Goal: Task Accomplishment & Management: Manage account settings

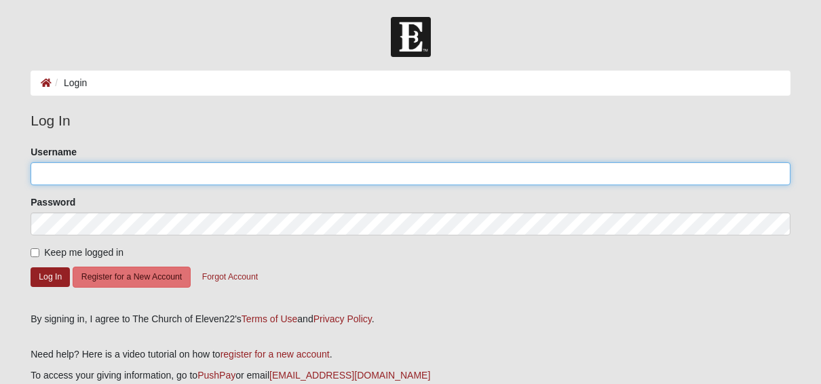
type input "benmarkham"
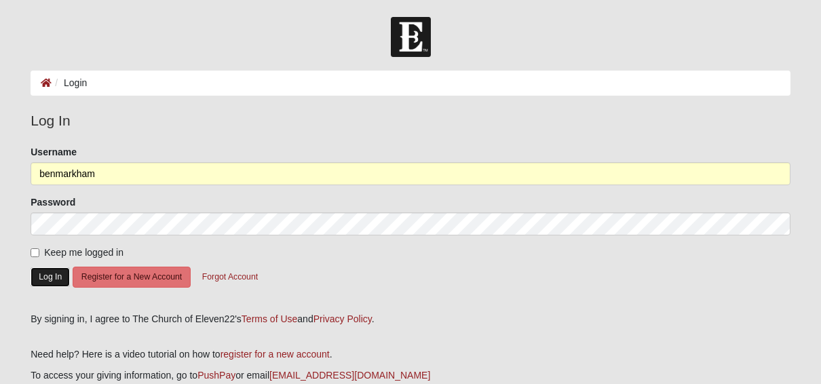
click at [44, 277] on button "Log In" at bounding box center [50, 277] width 39 height 20
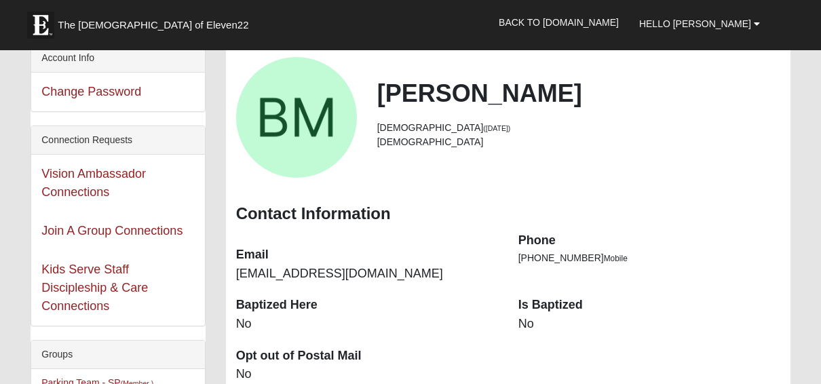
scroll to position [81, 0]
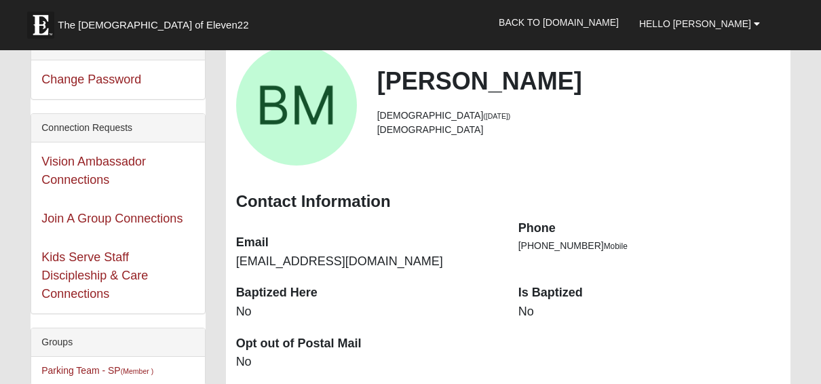
click at [532, 311] on dd "No" at bounding box center [649, 312] width 262 height 18
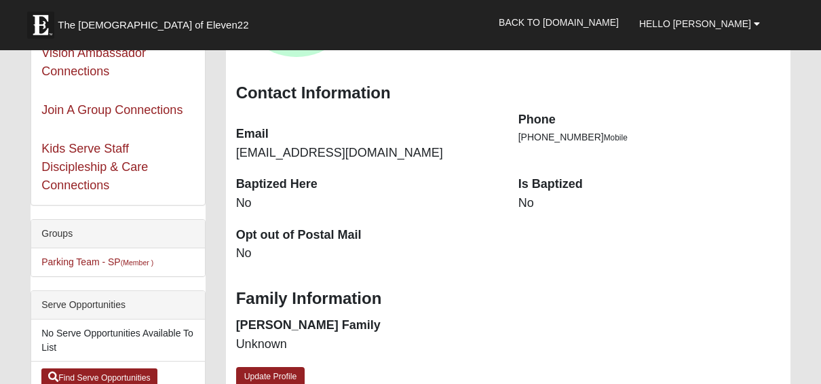
scroll to position [217, 0]
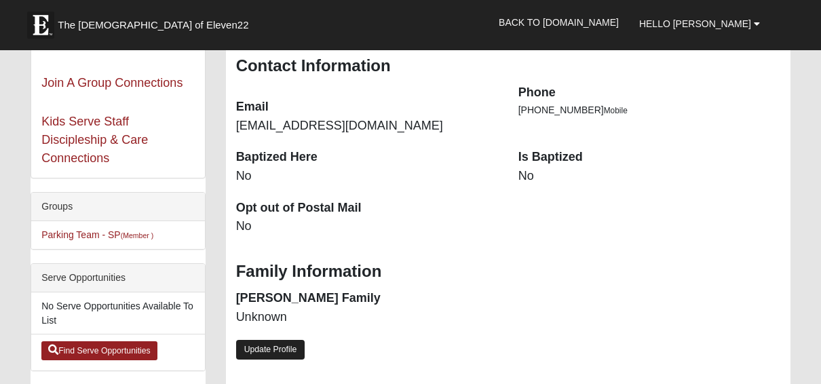
click at [275, 350] on link "Update Profile" at bounding box center [270, 350] width 69 height 20
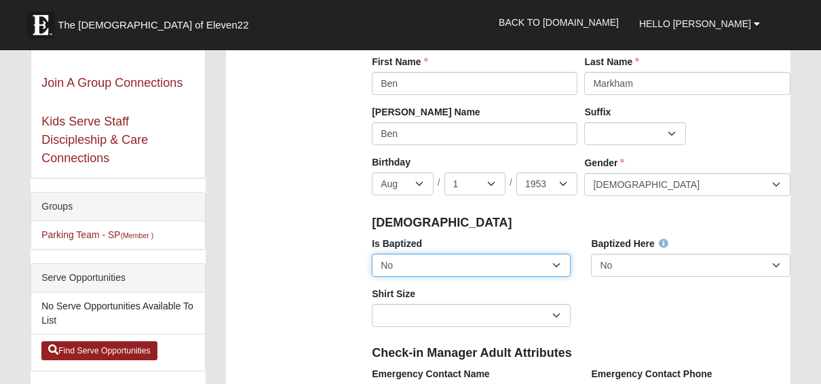
click at [557, 260] on select "No Yes" at bounding box center [471, 265] width 199 height 23
select select "True"
click at [372, 254] on select "No Yes" at bounding box center [471, 265] width 199 height 23
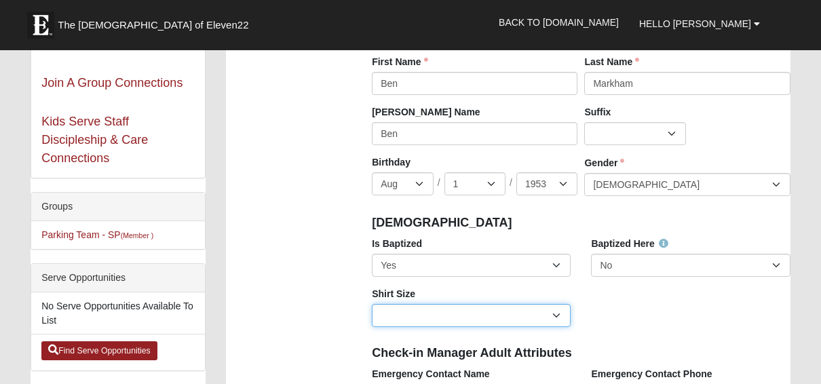
click at [560, 315] on select "Adult Small Adult Medium Adult Large Adult XL Adult XXL Adult 3XL Adult 4XL You…" at bounding box center [471, 315] width 199 height 23
select select "Adult Large"
click at [372, 304] on select "Adult Small Adult Medium Adult Large Adult XL Adult XXL Adult 3XL Adult 4XL You…" at bounding box center [471, 315] width 199 height 23
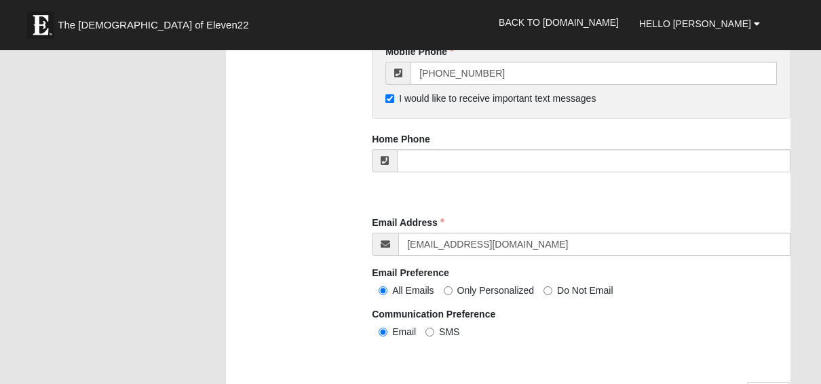
scroll to position [31, 0]
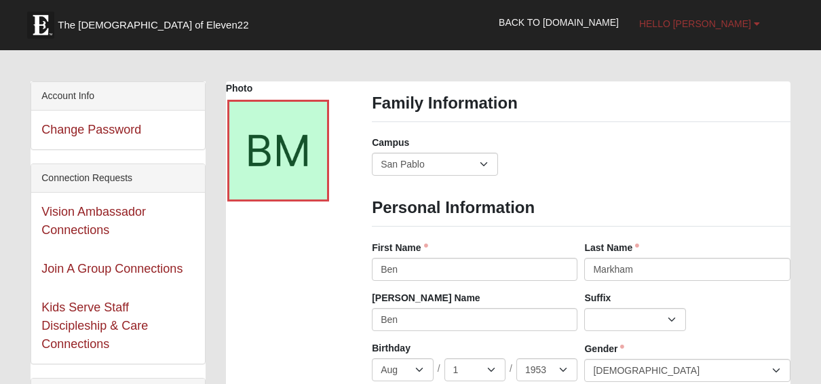
click at [755, 17] on link "Hello [PERSON_NAME]" at bounding box center [699, 24] width 141 height 34
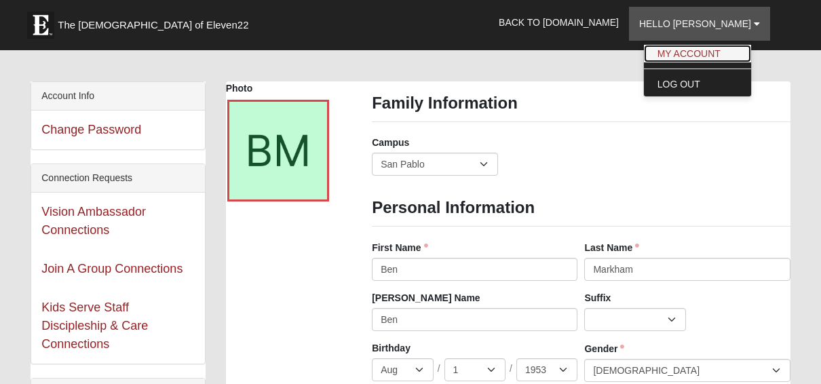
click at [722, 50] on link "My Account" at bounding box center [697, 54] width 107 height 18
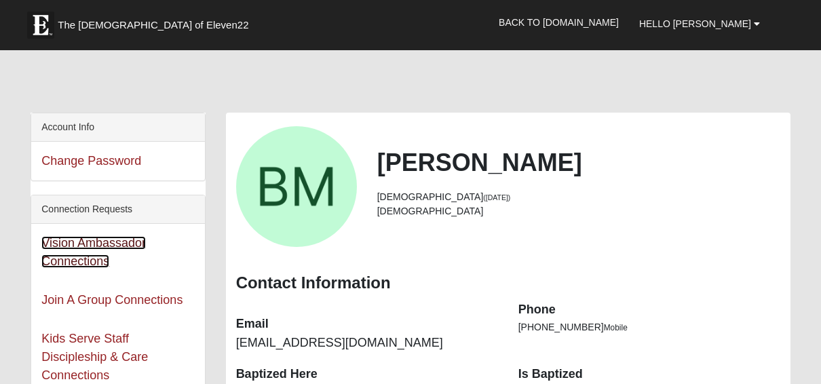
click at [120, 246] on link "Vision Ambassador Connections" at bounding box center [93, 252] width 104 height 32
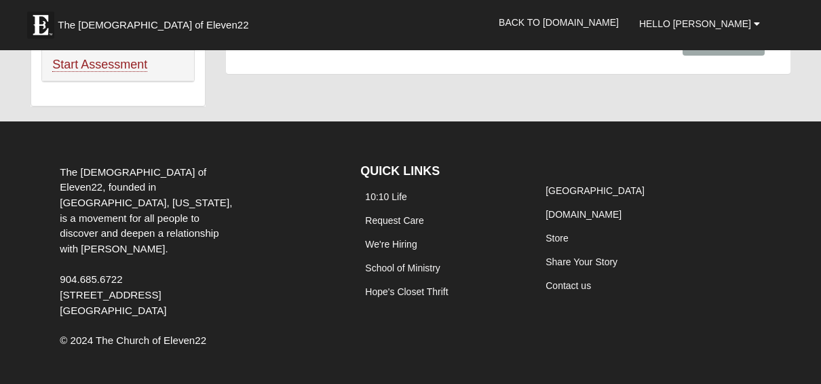
scroll to position [1071, 0]
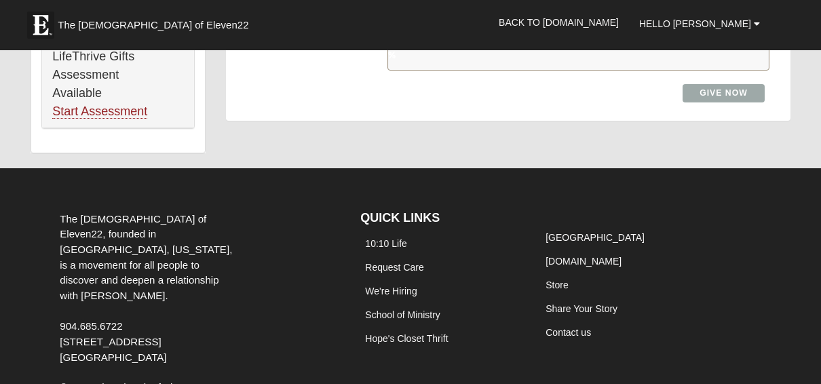
scroll to position [1071, 0]
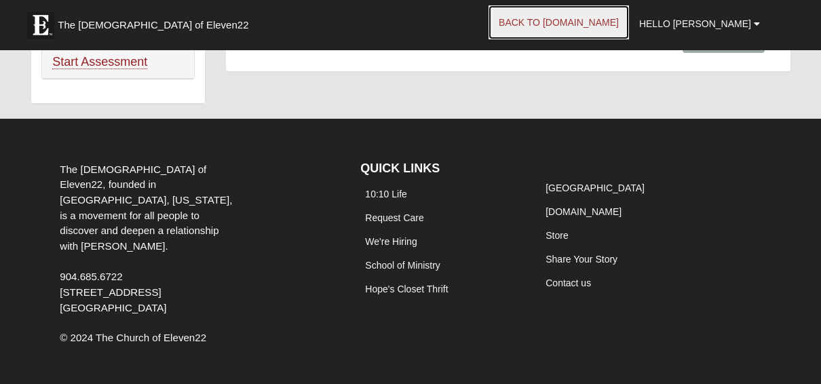
click at [580, 22] on link "Back to [DOMAIN_NAME]" at bounding box center [558, 22] width 140 height 34
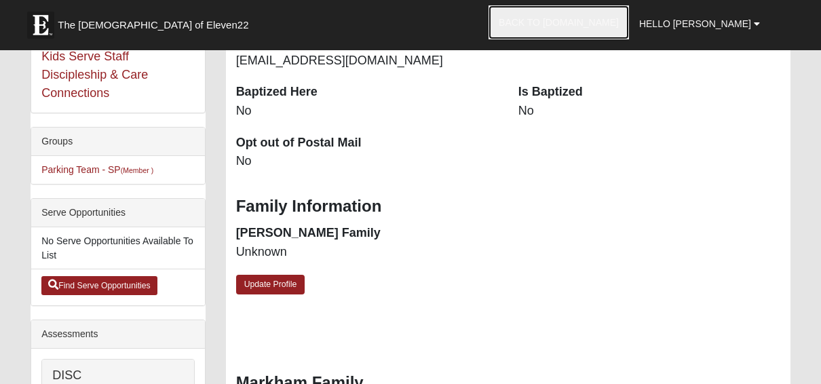
scroll to position [382, 0]
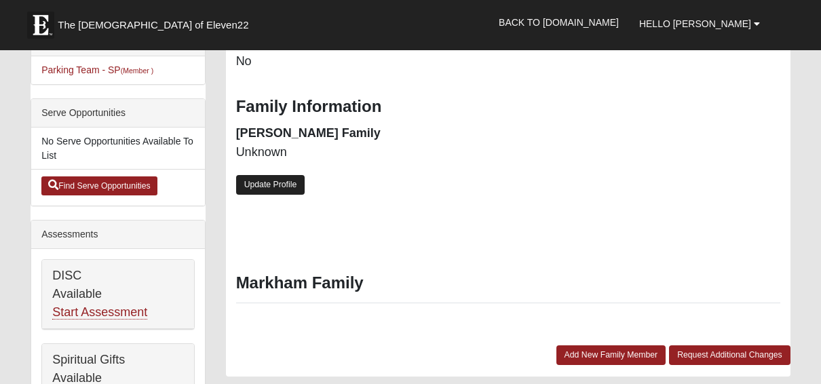
click at [261, 182] on link "Update Profile" at bounding box center [270, 185] width 69 height 20
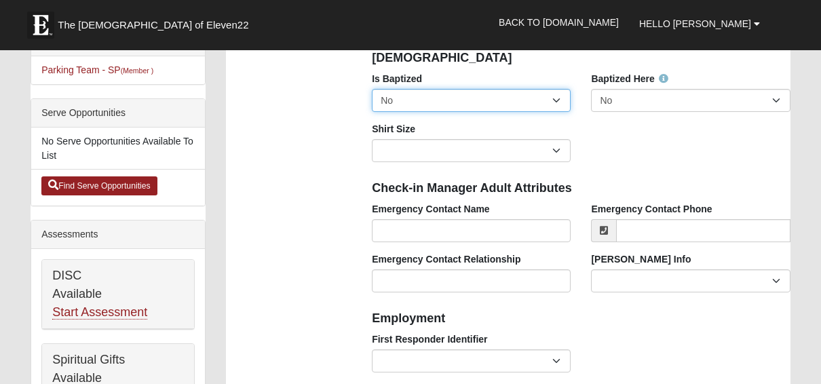
click at [557, 96] on select "No Yes" at bounding box center [471, 100] width 199 height 23
select select "True"
click at [372, 89] on select "No Yes" at bounding box center [471, 100] width 199 height 23
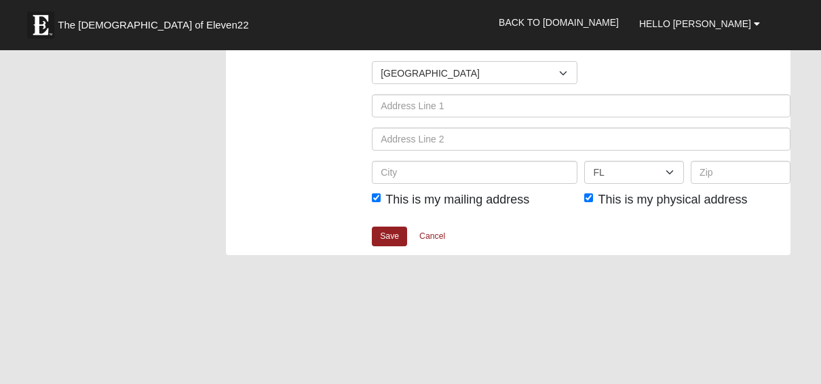
scroll to position [1758, 0]
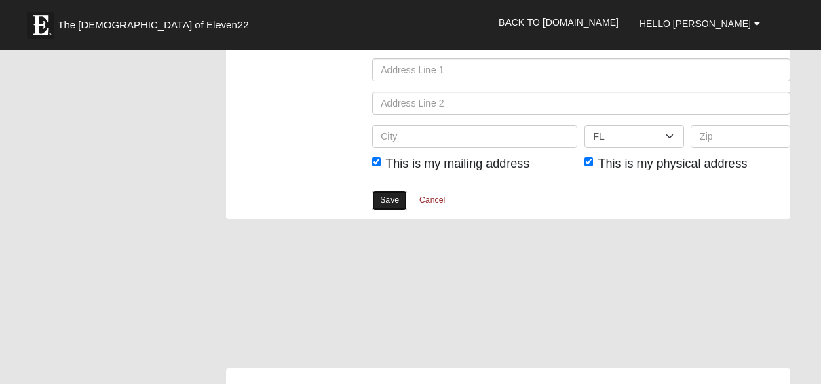
click at [394, 193] on link "Save" at bounding box center [389, 201] width 35 height 20
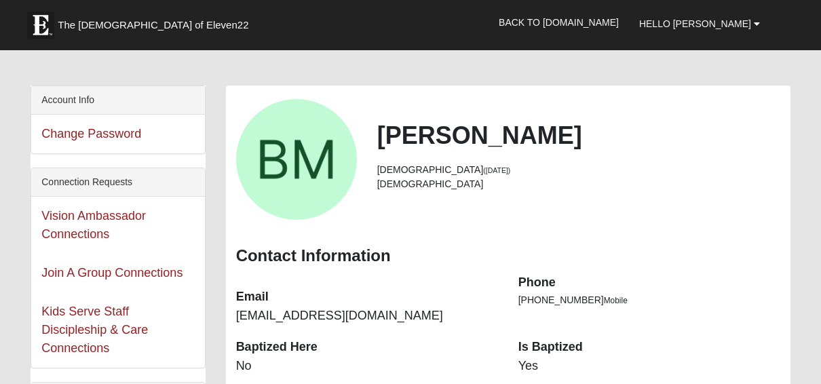
scroll to position [54, 0]
